Goal: Information Seeking & Learning: Check status

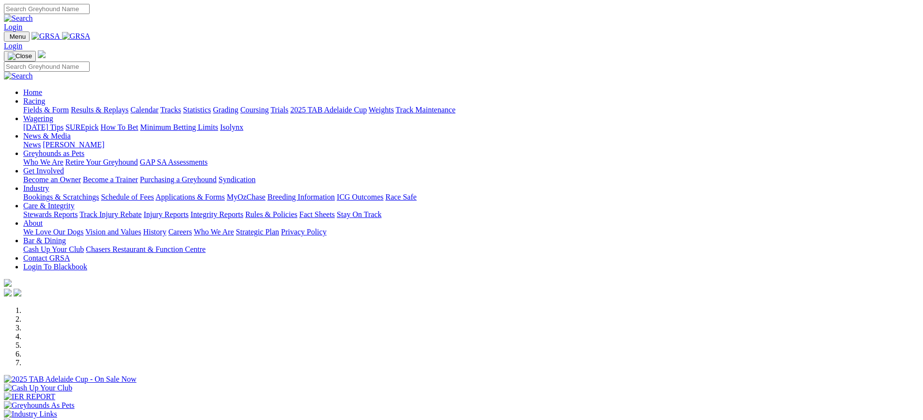
click at [45, 97] on link "Racing" at bounding box center [34, 101] width 22 height 8
click at [128, 106] on link "Results & Replays" at bounding box center [100, 110] width 58 height 8
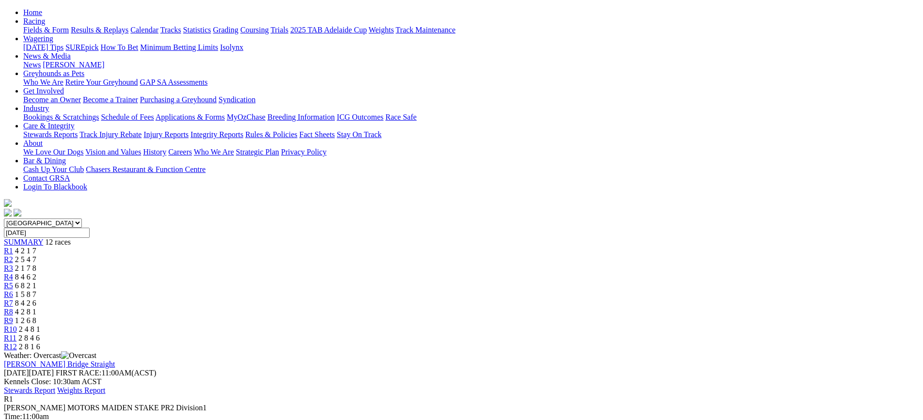
scroll to position [97, 0]
click at [36, 256] on span "2 5 4 7" at bounding box center [25, 260] width 21 height 8
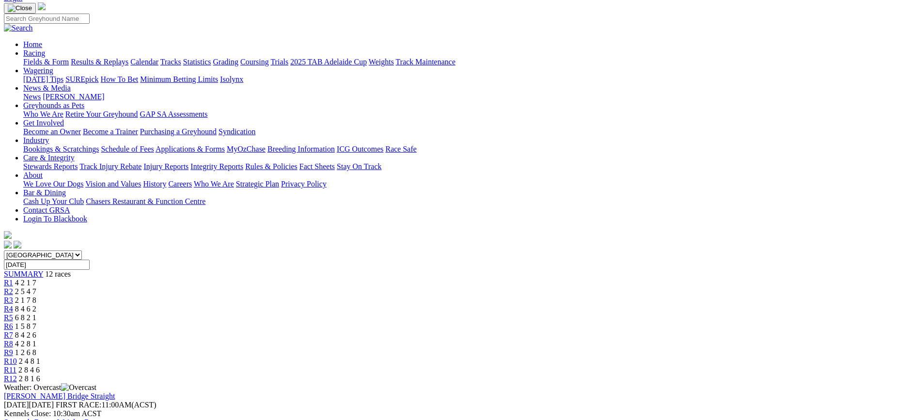
scroll to position [48, 0]
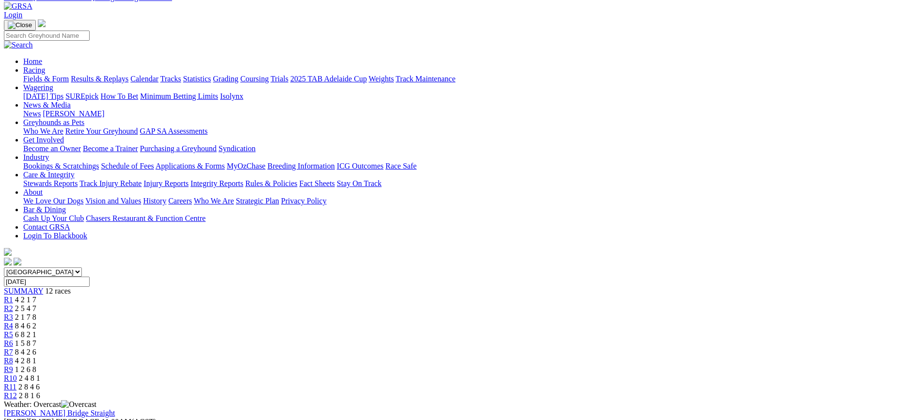
click at [13, 313] on span "R3" at bounding box center [8, 317] width 9 height 8
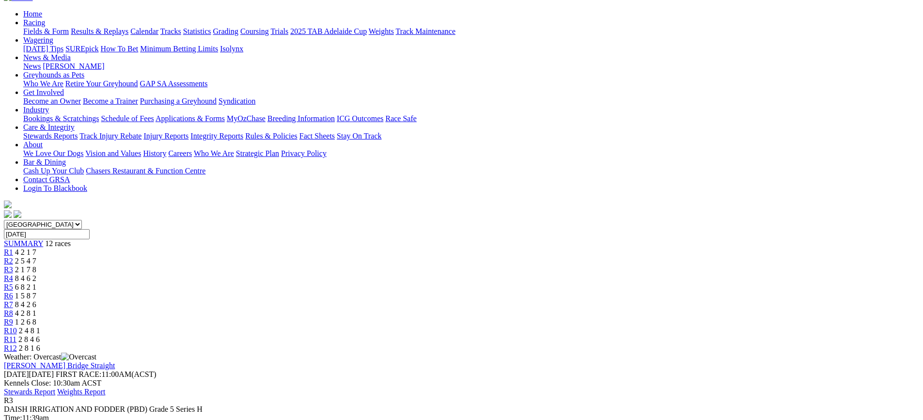
scroll to position [97, 0]
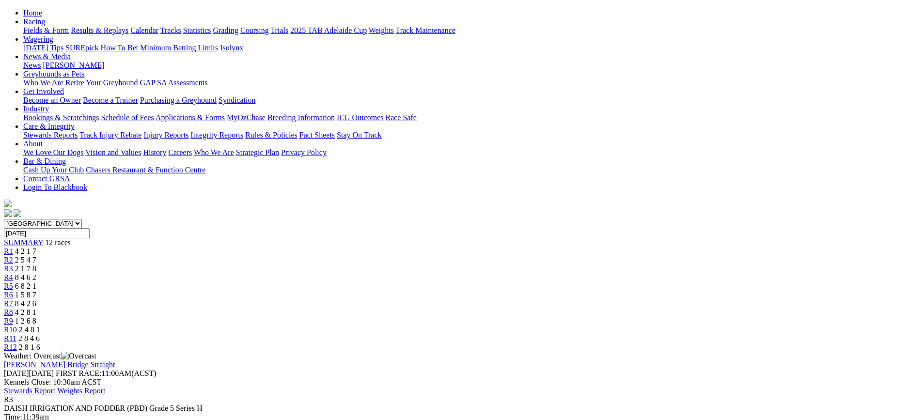
click at [36, 273] on span "8 4 6 2" at bounding box center [25, 277] width 21 height 8
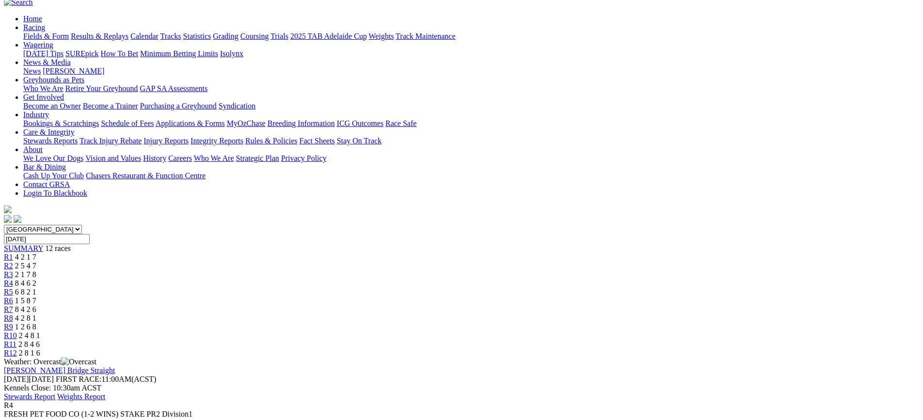
scroll to position [97, 0]
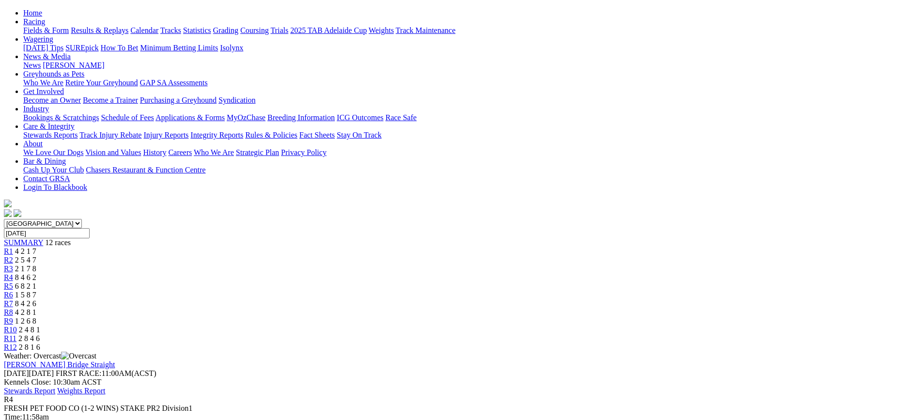
click at [654, 326] on div "R10 2 4 8 1" at bounding box center [462, 330] width 916 height 9
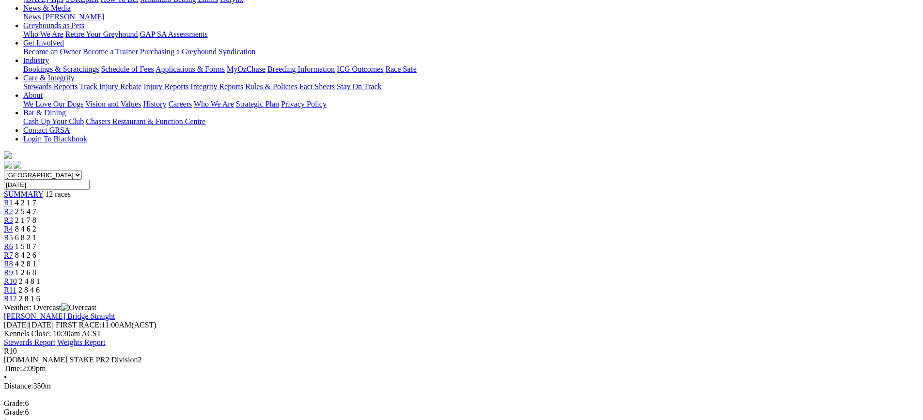
scroll to position [97, 0]
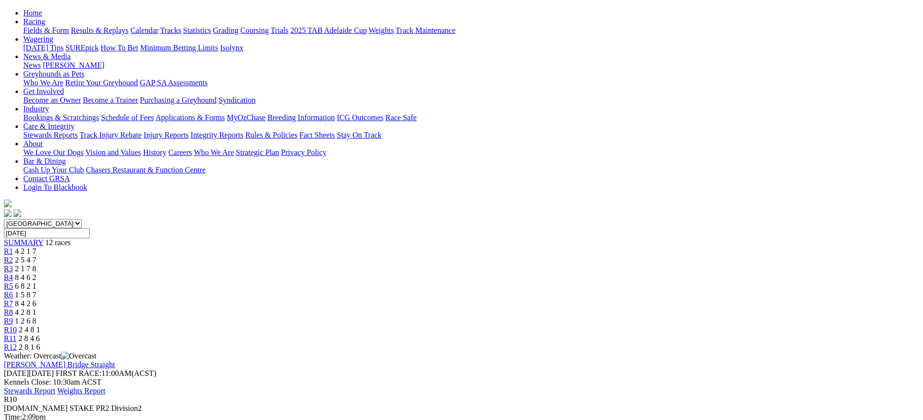
click at [36, 273] on span "8 4 6 2" at bounding box center [25, 277] width 21 height 8
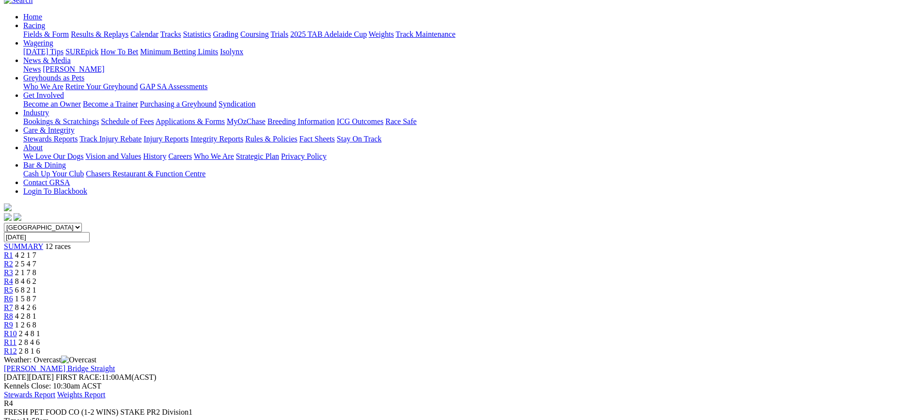
scroll to position [97, 0]
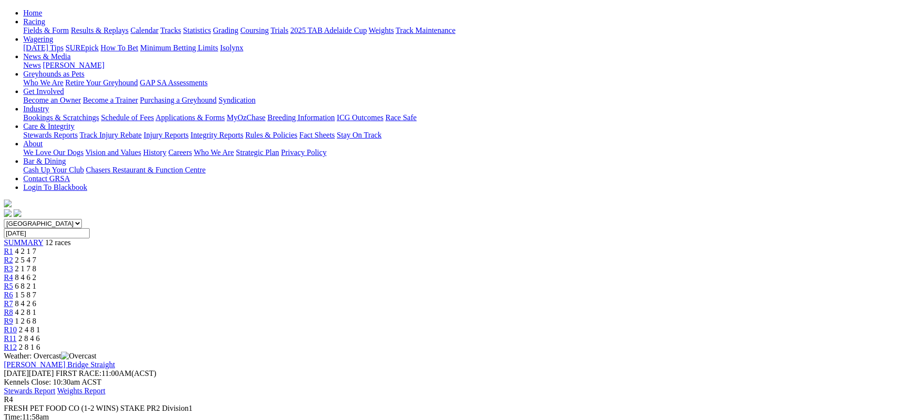
click at [13, 300] on span "R7" at bounding box center [8, 304] width 9 height 8
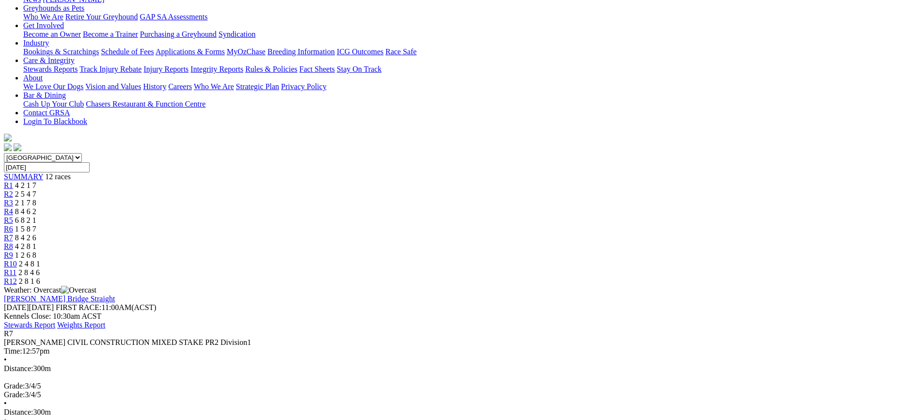
scroll to position [97, 0]
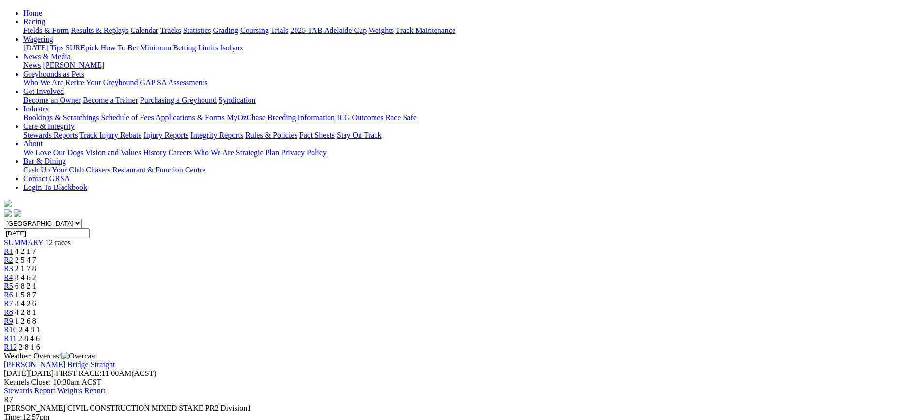
click at [36, 308] on span "4 2 8 1" at bounding box center [25, 312] width 21 height 8
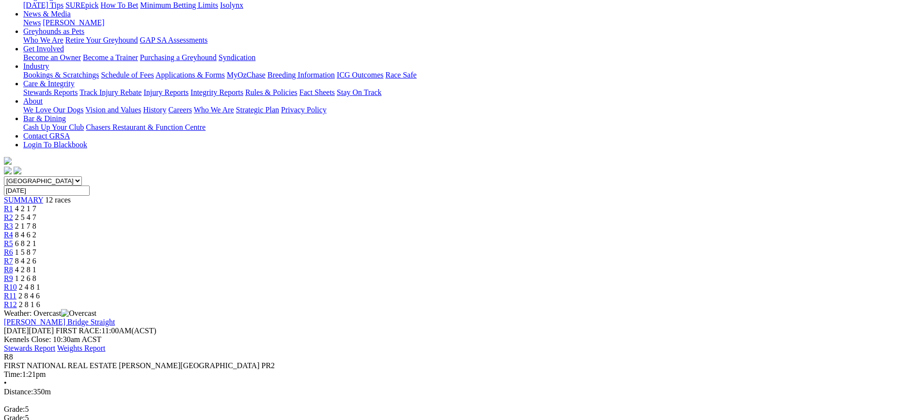
scroll to position [145, 0]
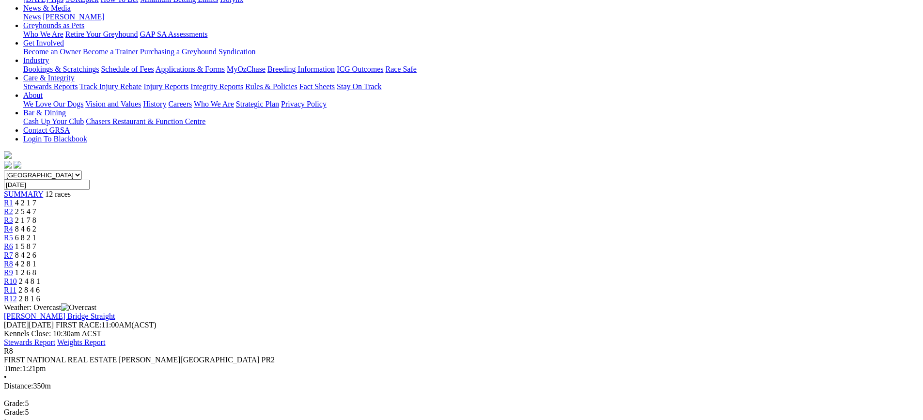
click at [36, 269] on span "1 2 6 8" at bounding box center [25, 273] width 21 height 8
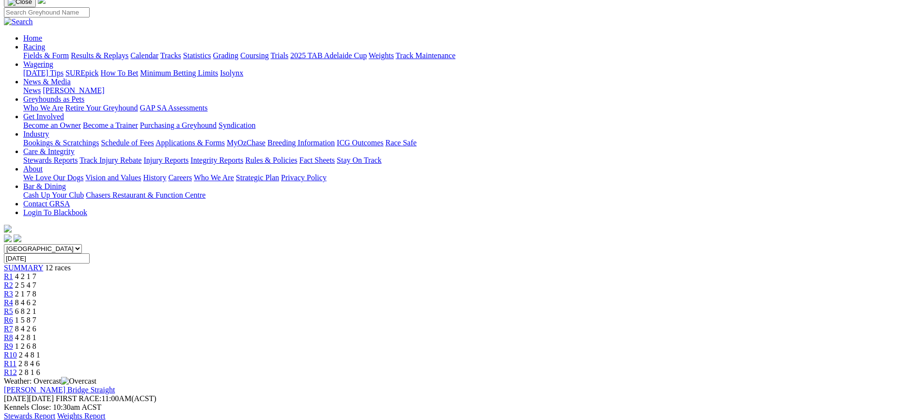
scroll to position [97, 0]
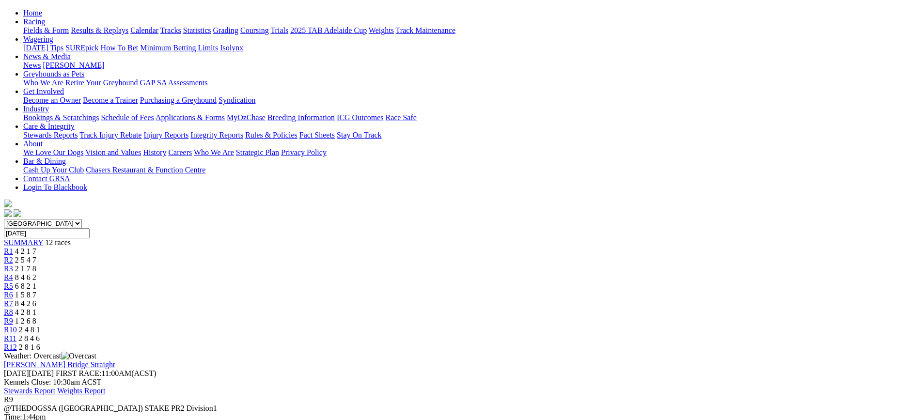
click at [40, 334] on span "2 8 4 6" at bounding box center [28, 338] width 21 height 8
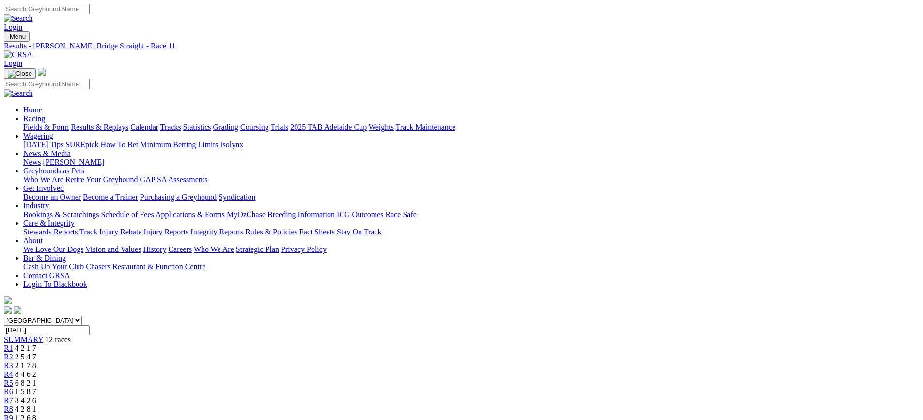
click at [128, 123] on link "Results & Replays" at bounding box center [100, 127] width 58 height 8
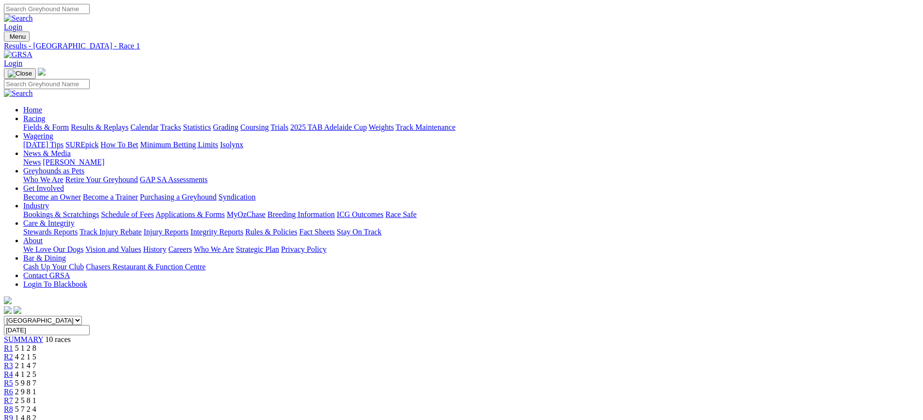
click at [36, 353] on span "4 2 1 5" at bounding box center [25, 357] width 21 height 8
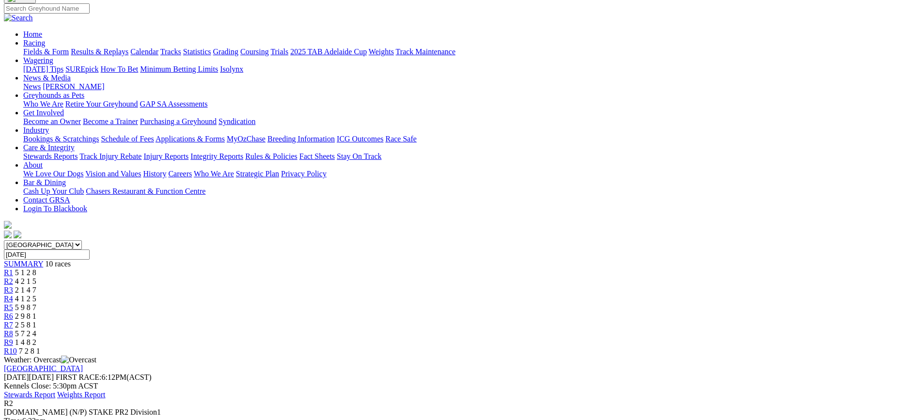
scroll to position [72, 0]
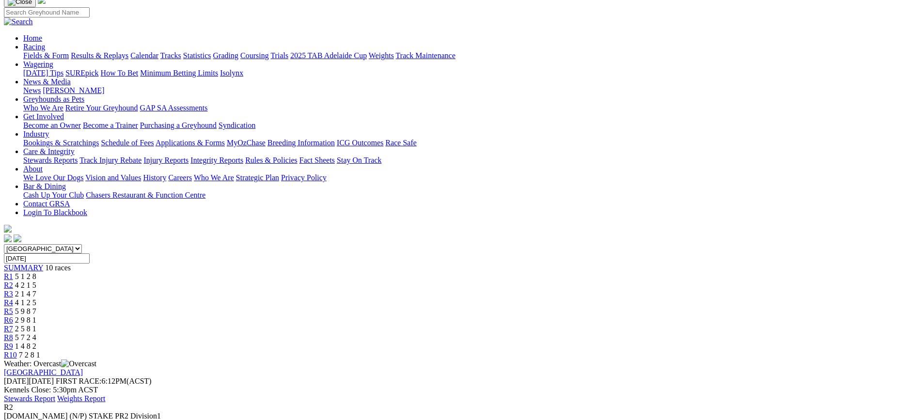
click at [13, 290] on span "R3" at bounding box center [8, 294] width 9 height 8
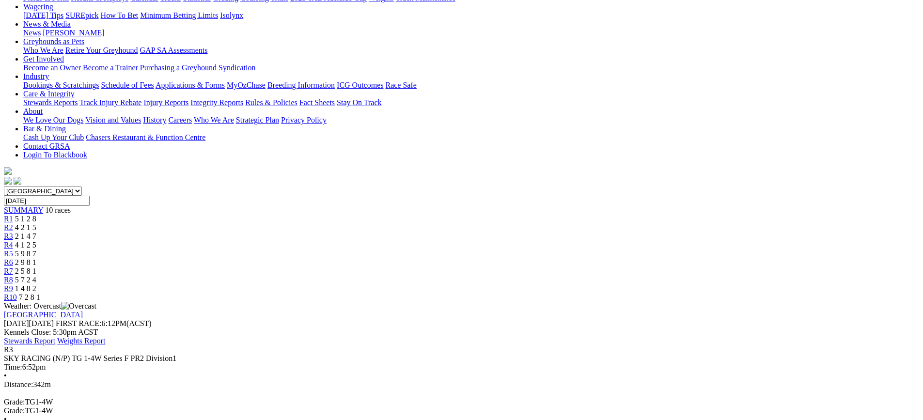
scroll to position [145, 0]
